Goal: Task Accomplishment & Management: Manage account settings

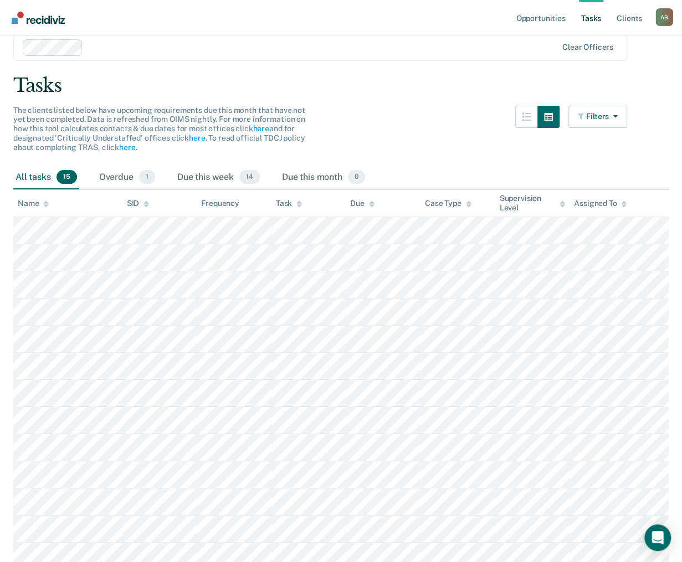
scroll to position [37, 0]
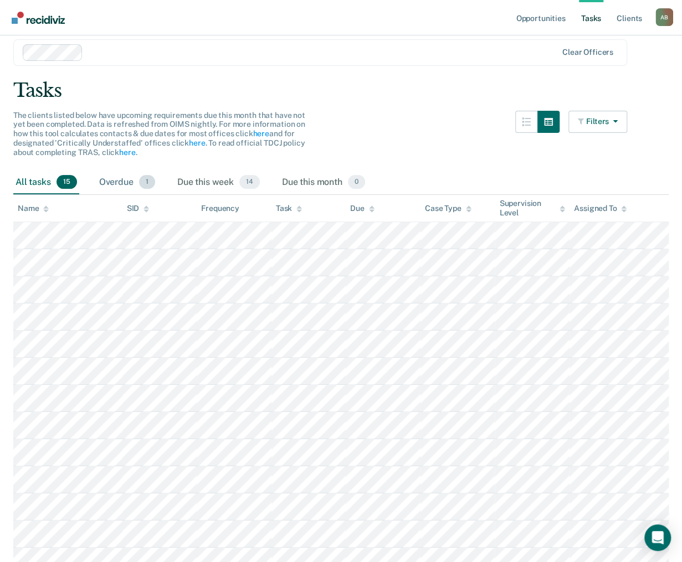
click at [131, 188] on div "Overdue 1" at bounding box center [127, 183] width 60 height 24
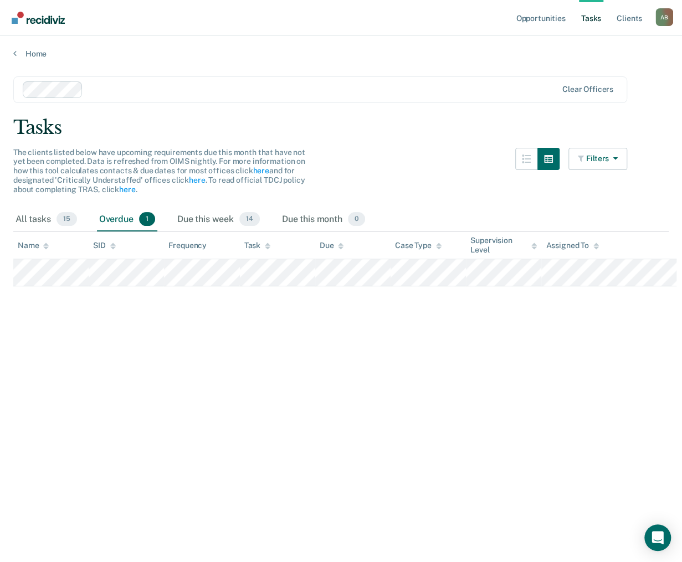
scroll to position [0, 0]
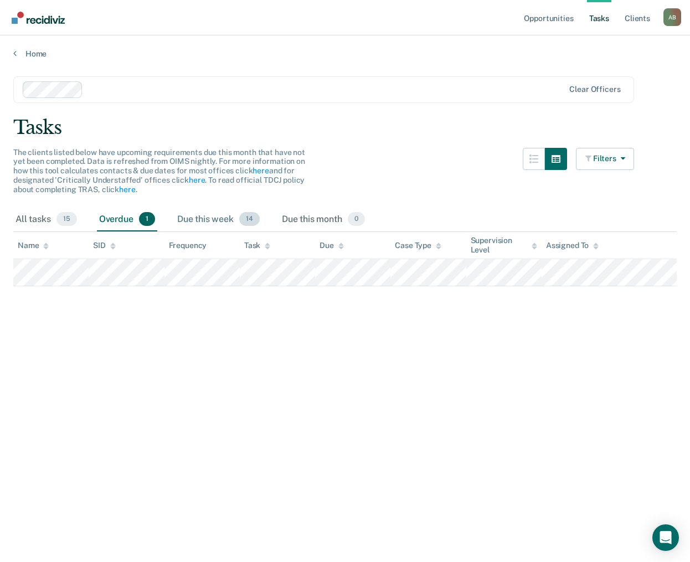
click at [203, 223] on div "Due this week 14" at bounding box center [218, 220] width 87 height 24
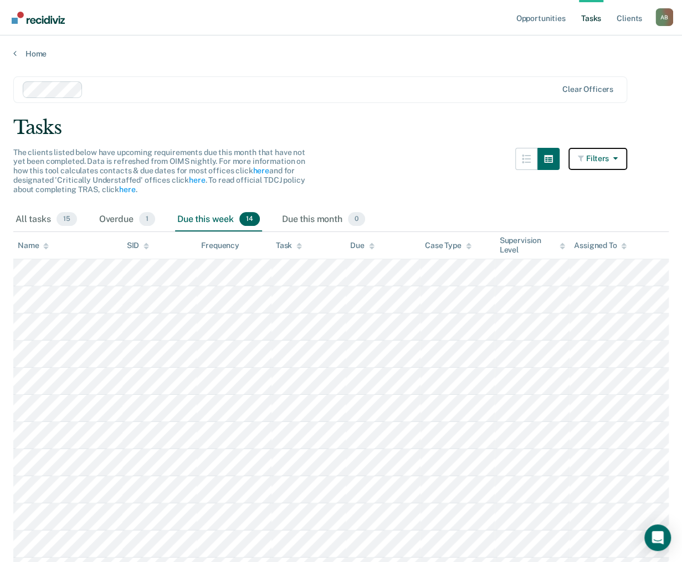
click at [608, 157] on button "Filters" at bounding box center [598, 159] width 59 height 22
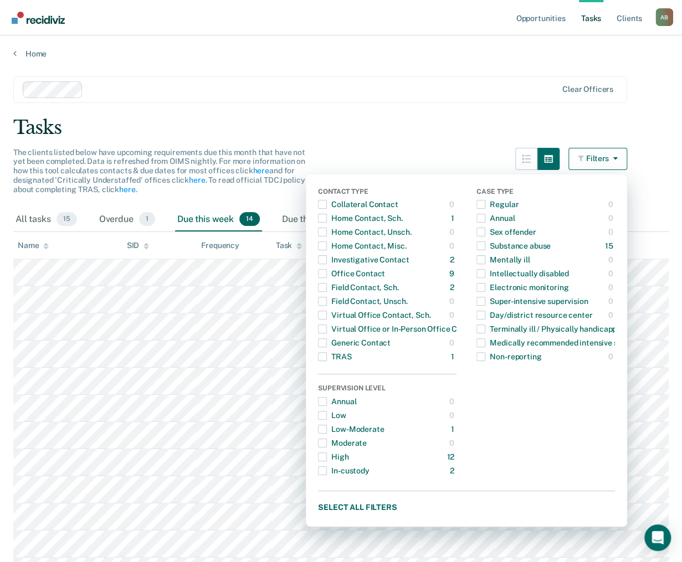
click at [608, 157] on button "Filters" at bounding box center [598, 159] width 59 height 22
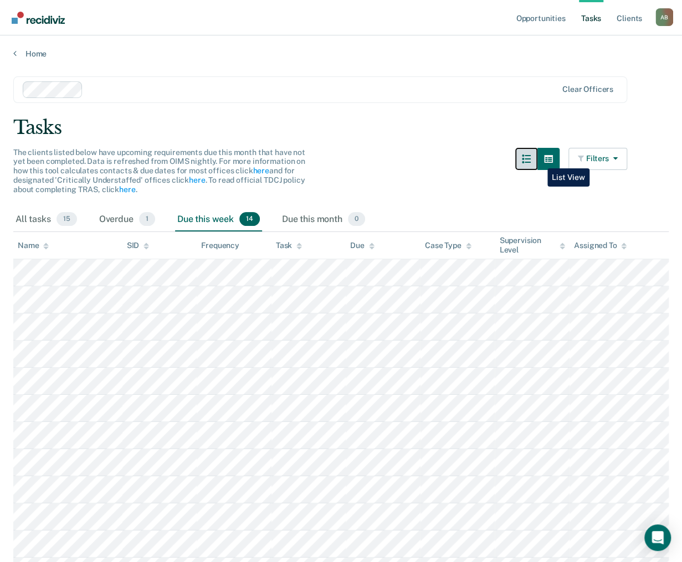
click at [538, 160] on button "button" at bounding box center [526, 159] width 22 height 22
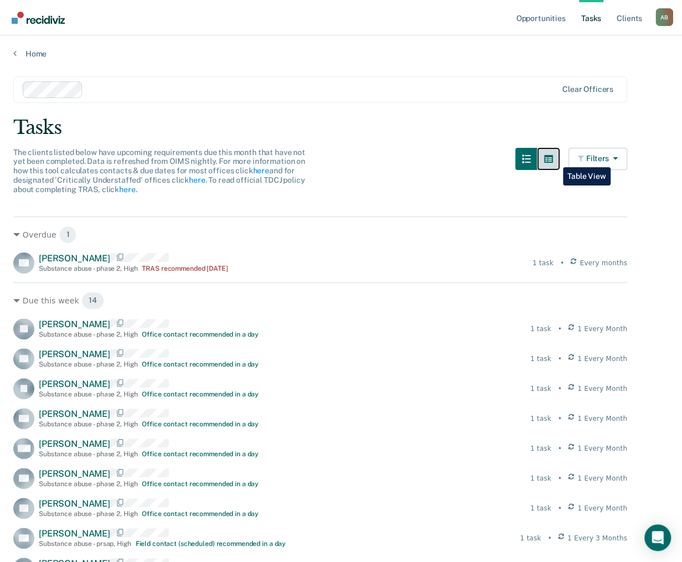
click at [553, 159] on icon "button" at bounding box center [548, 159] width 9 height 9
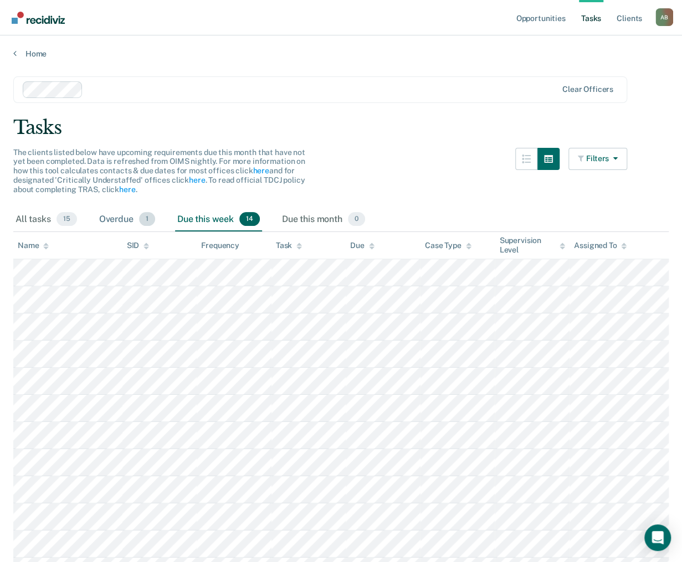
click at [124, 224] on div "Overdue 1" at bounding box center [127, 220] width 60 height 24
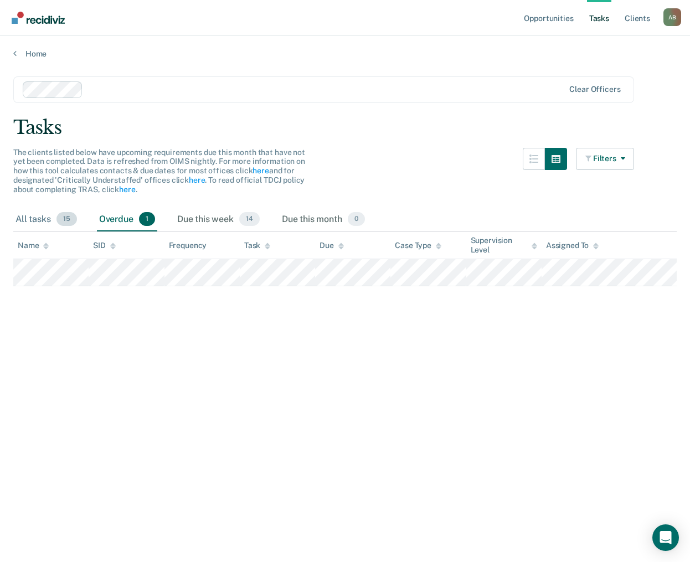
click at [47, 217] on div "All tasks 15" at bounding box center [46, 220] width 66 height 24
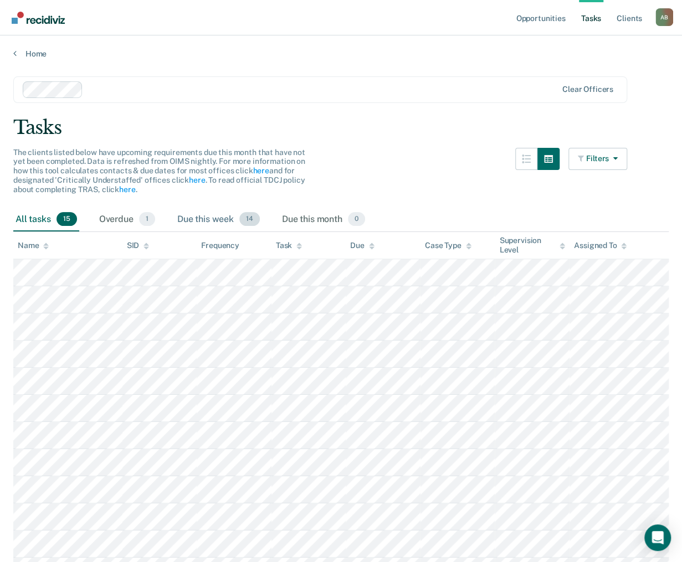
click at [207, 211] on div "Due this week 14" at bounding box center [218, 220] width 87 height 24
click at [133, 219] on div "Overdue 1" at bounding box center [127, 220] width 60 height 24
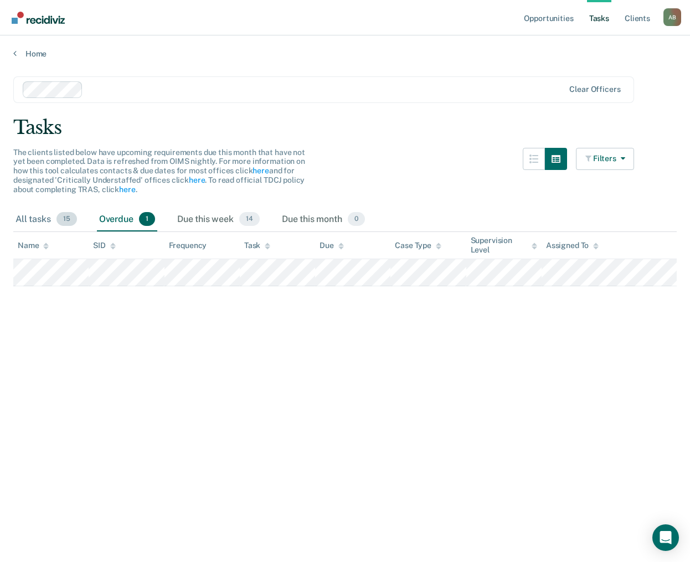
click at [40, 227] on div "All tasks 15" at bounding box center [46, 220] width 66 height 24
